Goal: Task Accomplishment & Management: Manage account settings

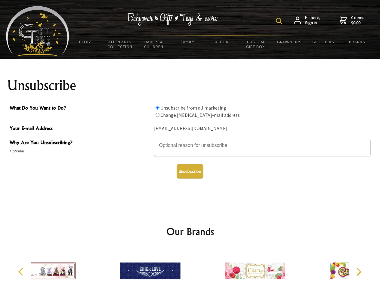
click at [280, 21] on img at bounding box center [279, 21] width 6 height 6
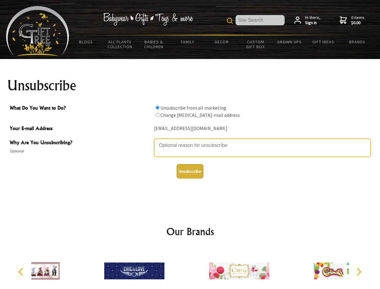
click at [190, 141] on textarea "Why Are You Unsubscribing?" at bounding box center [262, 148] width 216 height 18
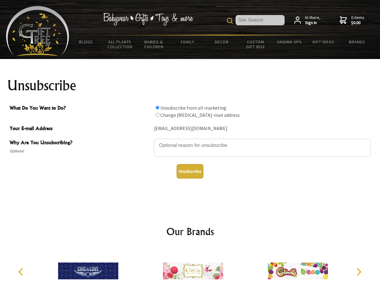
click at [157, 107] on input "What Do You Want to Do?" at bounding box center [157, 108] width 4 height 4
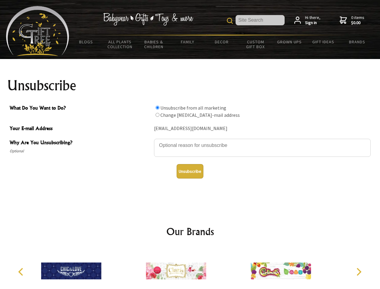
click at [157, 115] on input "What Do You Want to Do?" at bounding box center [157, 115] width 4 height 4
radio input "true"
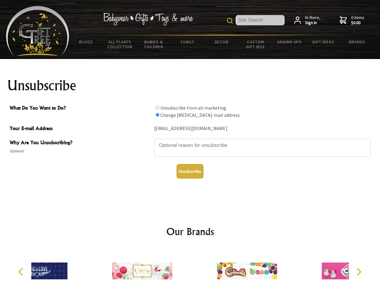
click at [190, 171] on button "Unsubscribe" at bounding box center [189, 171] width 27 height 14
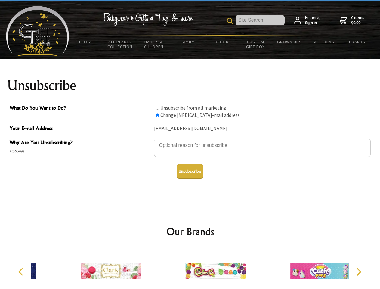
click at [190, 268] on img at bounding box center [215, 270] width 60 height 45
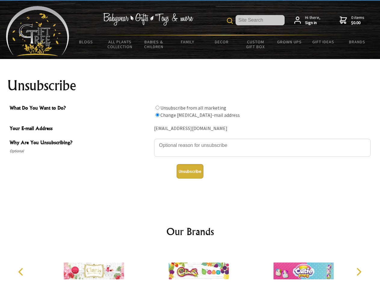
click at [22, 271] on icon "Previous" at bounding box center [21, 272] width 8 height 8
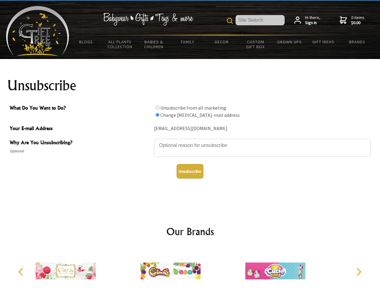
click at [358, 271] on icon "Next" at bounding box center [358, 272] width 8 height 8
